Goal: Task Accomplishment & Management: Manage account settings

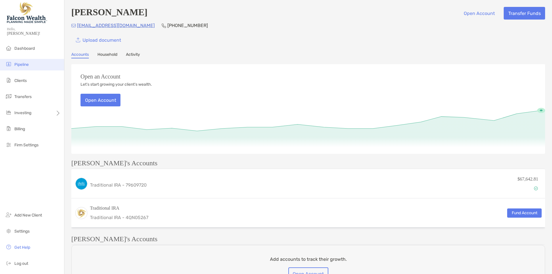
click at [24, 68] on li "Pipeline" at bounding box center [32, 64] width 64 height 11
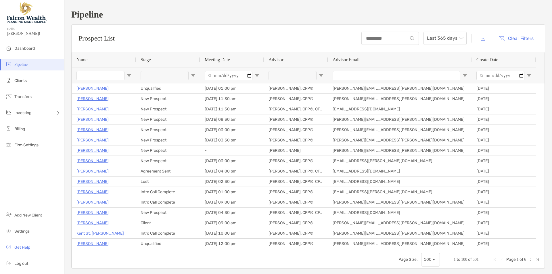
click at [93, 77] on input "Name Filter Input" at bounding box center [100, 75] width 48 height 9
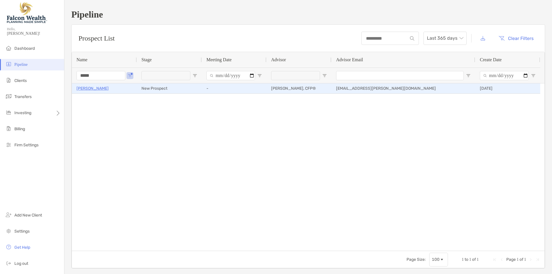
type input "*****"
click at [93, 88] on p "[PERSON_NAME]" at bounding box center [92, 88] width 32 height 7
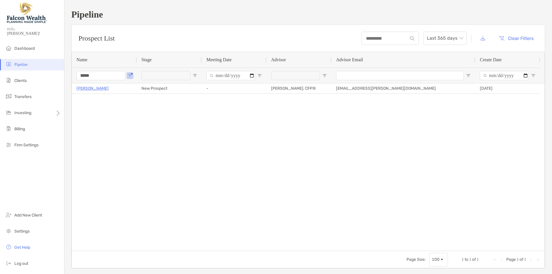
click at [26, 73] on ul "Dashboard Pipeline Clients Transfers Investing Billing Firm Settings" at bounding box center [32, 99] width 64 height 113
click at [23, 78] on span "Clients" at bounding box center [20, 80] width 12 height 5
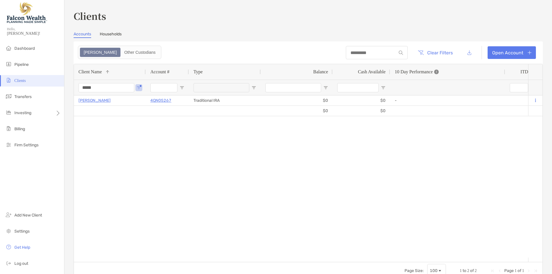
click at [98, 84] on input "*****" at bounding box center [106, 87] width 56 height 9
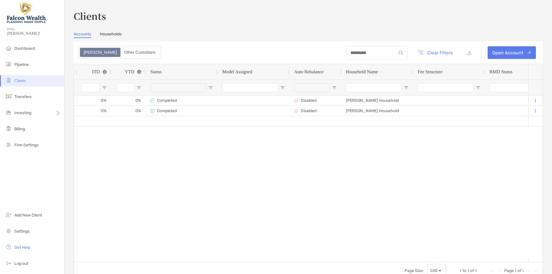
scroll to position [0, 487]
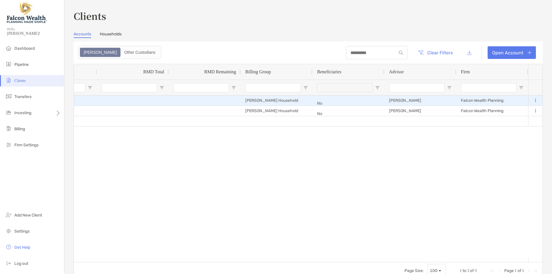
type input "*****"
click at [405, 99] on div "Marc Melendez" at bounding box center [420, 100] width 72 height 10
click at [446, 99] on div "Marc Melendez" at bounding box center [420, 100] width 72 height 10
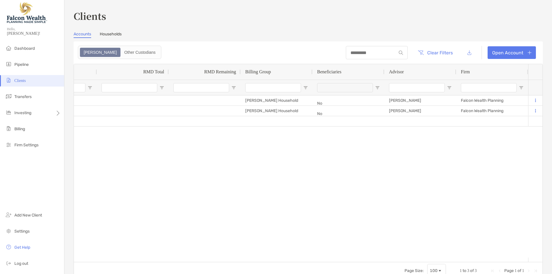
click at [402, 187] on div "$0 $0 Matthew Saenz 4QN05271 Traditional IRA $0 $0 - 0% 0% Completed Disabled M…" at bounding box center [301, 176] width 454 height 162
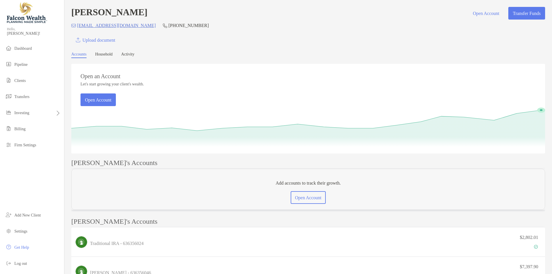
click at [168, 44] on div "Upload document" at bounding box center [307, 40] width 473 height 13
click at [113, 53] on link "Household" at bounding box center [104, 55] width 18 height 6
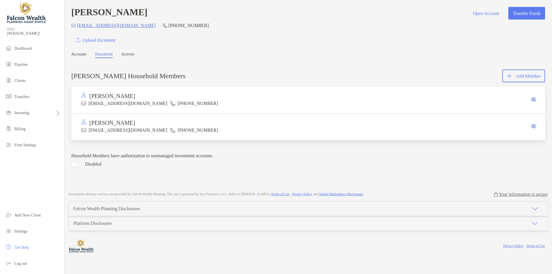
click at [130, 57] on link "Activity" at bounding box center [127, 55] width 13 height 6
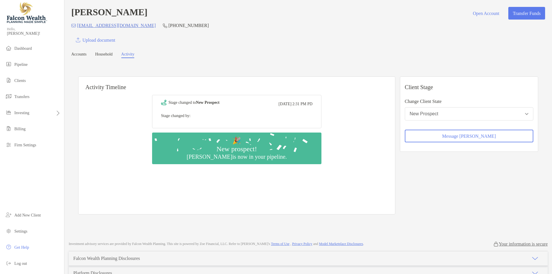
click at [83, 57] on link "Accounts" at bounding box center [78, 55] width 15 height 6
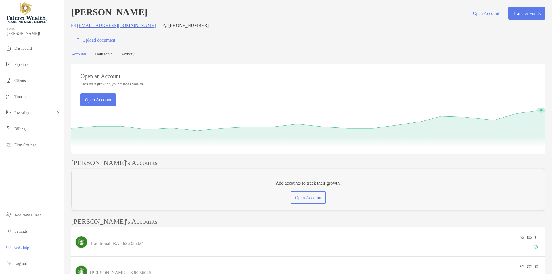
click at [130, 56] on link "Activity" at bounding box center [127, 55] width 13 height 6
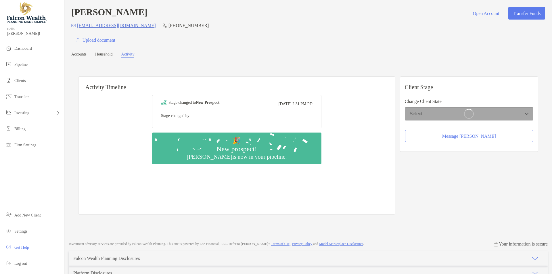
click at [104, 53] on link "Household" at bounding box center [104, 55] width 18 height 6
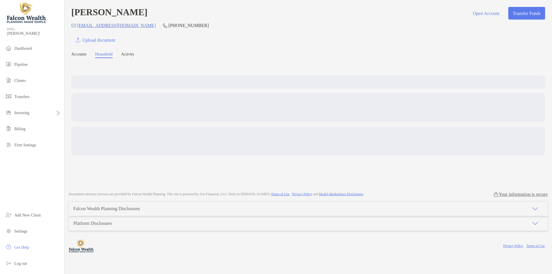
click at [217, 36] on div "Upload document" at bounding box center [307, 40] width 473 height 13
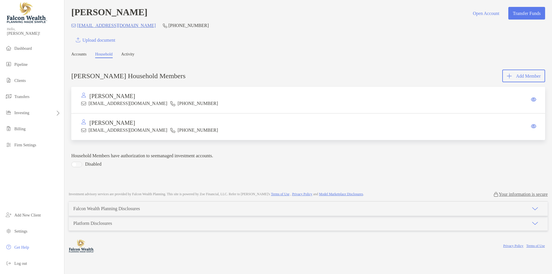
click at [79, 56] on link "Accounts" at bounding box center [78, 55] width 15 height 6
